Goal: Information Seeking & Learning: Check status

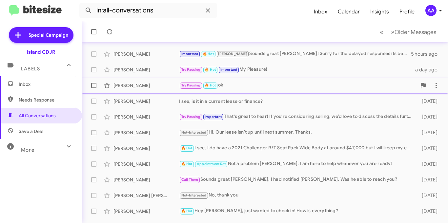
scroll to position [54, 0]
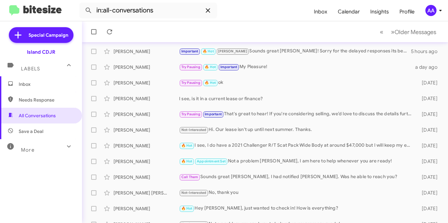
click at [207, 10] on icon at bounding box center [208, 11] width 8 height 8
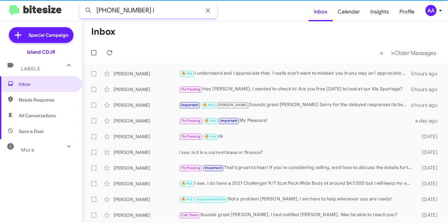
click at [82, 4] on button at bounding box center [88, 10] width 13 height 13
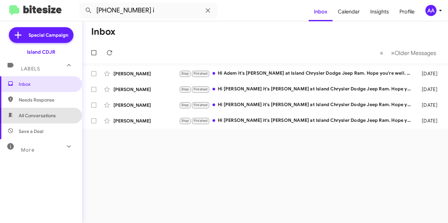
click at [40, 118] on span "All Conversations" at bounding box center [37, 115] width 37 height 7
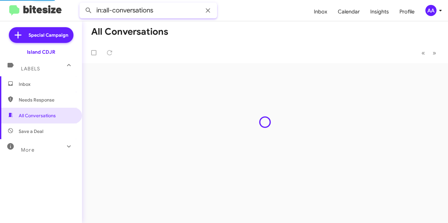
click at [128, 7] on input "in:all-conversations" at bounding box center [148, 11] width 138 height 16
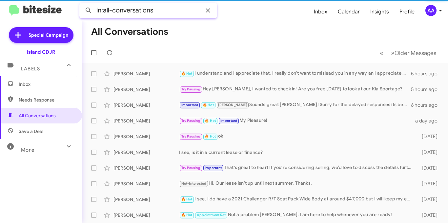
click at [130, 8] on input "in:all-conversations" at bounding box center [148, 11] width 138 height 16
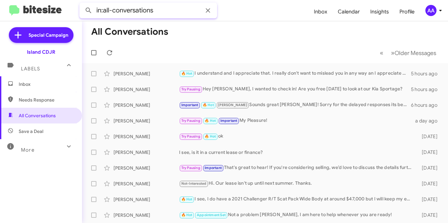
paste input "[PHONE_NUMBER] i"
click at [82, 4] on button at bounding box center [88, 10] width 13 height 13
type input "[PHONE_NUMBER] i"
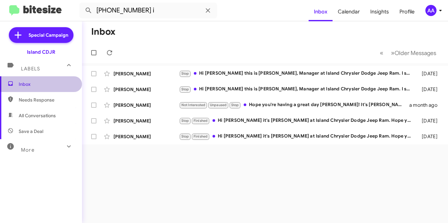
click at [40, 85] on span "Inbox" at bounding box center [47, 84] width 56 height 7
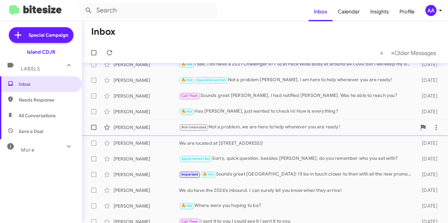
scroll to position [90, 0]
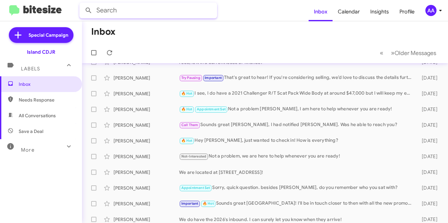
click at [136, 9] on input "text" at bounding box center [148, 11] width 138 height 16
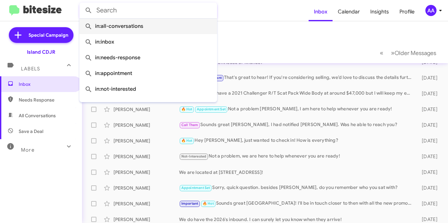
paste input "[PERSON_NAME]"
click at [173, 28] on mat-toolbar-row "Inbox" at bounding box center [265, 31] width 366 height 21
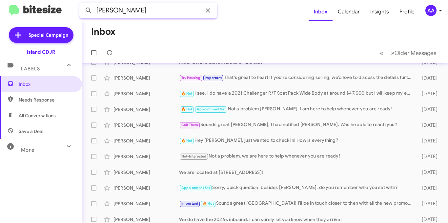
click at [149, 14] on input "[PERSON_NAME]" at bounding box center [148, 11] width 138 height 16
paste input "Cialino"
click at [82, 4] on button at bounding box center [88, 10] width 13 height 13
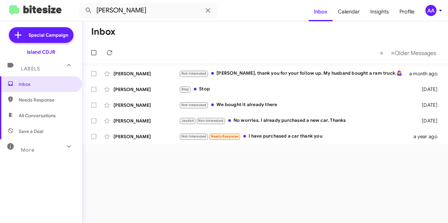
click at [54, 147] on div "More" at bounding box center [34, 147] width 58 height 12
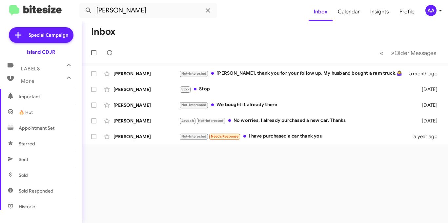
scroll to position [160, 0]
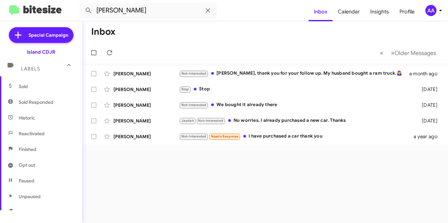
click at [41, 180] on span "Paused" at bounding box center [41, 181] width 82 height 16
type input "in:paused"
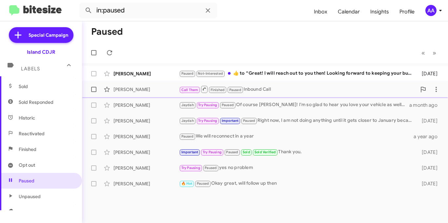
click at [157, 93] on div "[PERSON_NAME] Call Them Finished Paused Inbound Call [DATE]" at bounding box center [264, 89] width 355 height 13
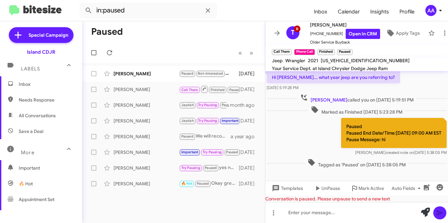
click at [35, 84] on span "Inbox" at bounding box center [47, 84] width 56 height 7
